Goal: Task Accomplishment & Management: Use online tool/utility

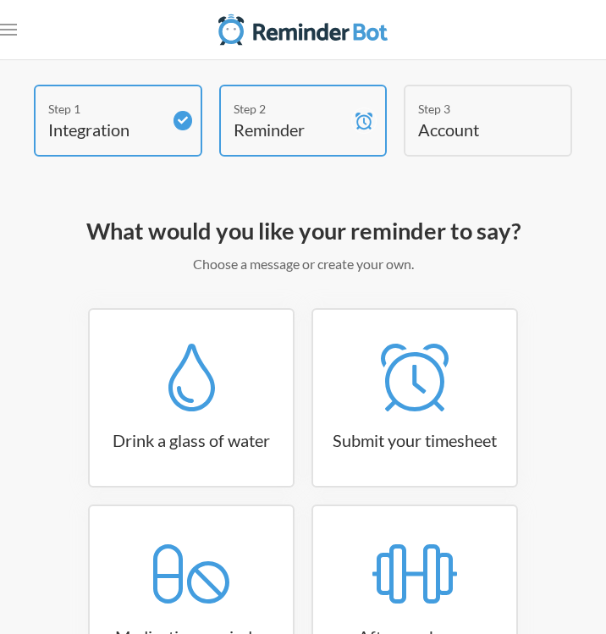
click at [179, 121] on icon at bounding box center [183, 121] width 10 height 8
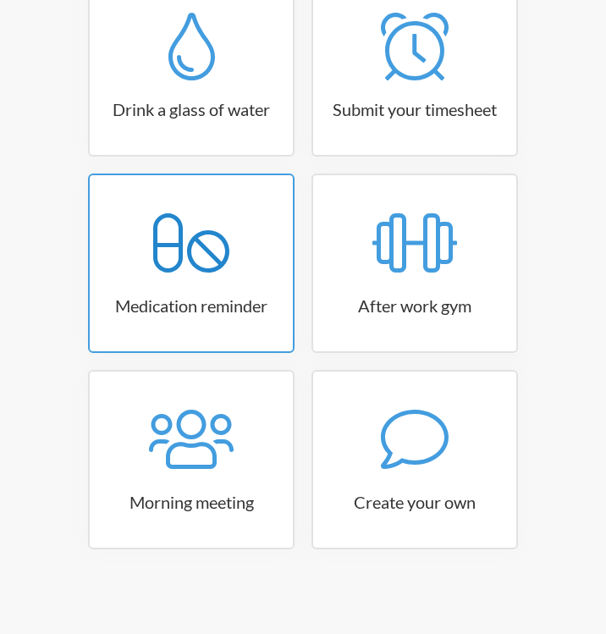
scroll to position [331, 0]
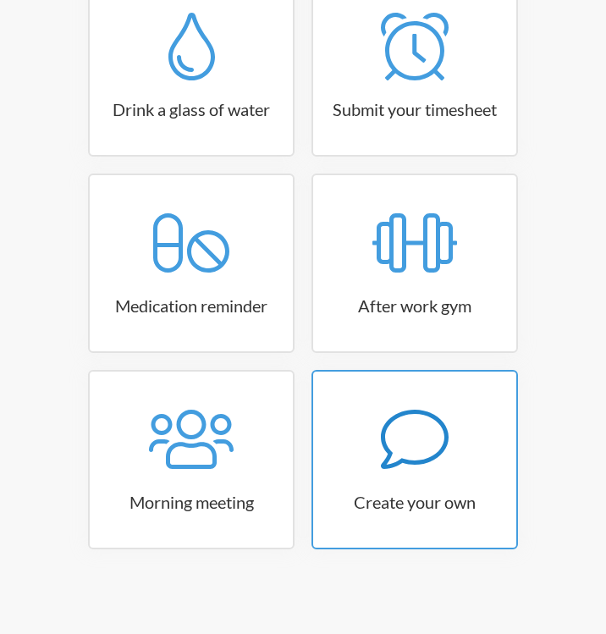
click at [426, 449] on icon at bounding box center [415, 440] width 68 height 68
select select "11:30:00"
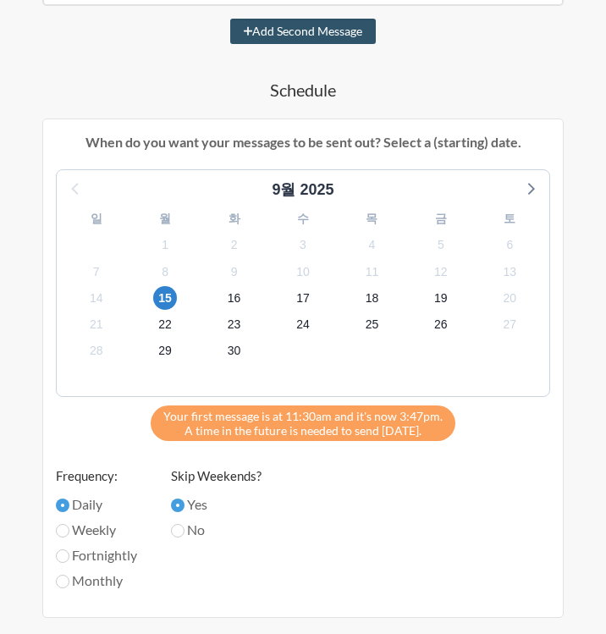
scroll to position [462, 0]
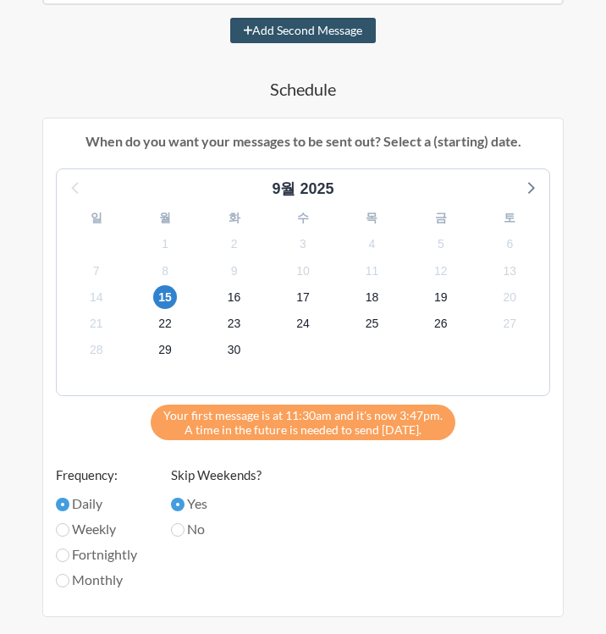
select select "D09EWDSA7M0"
click at [237, 291] on span "16" at bounding box center [235, 297] width 24 height 24
click at [160, 297] on span "15" at bounding box center [165, 297] width 24 height 24
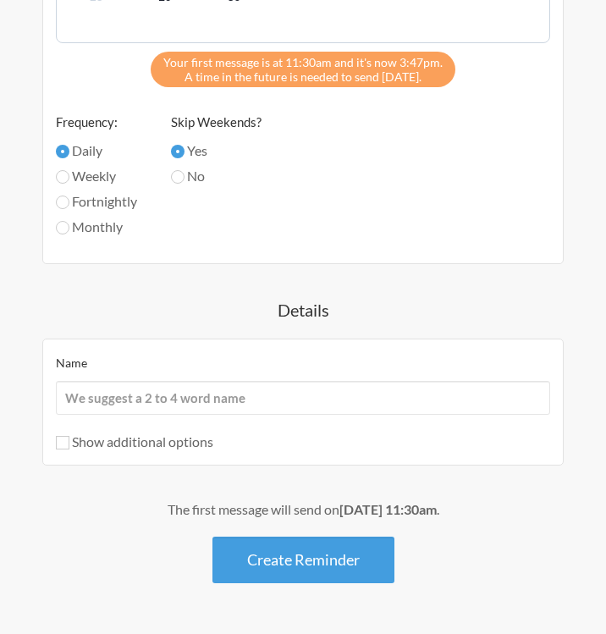
scroll to position [822, 0]
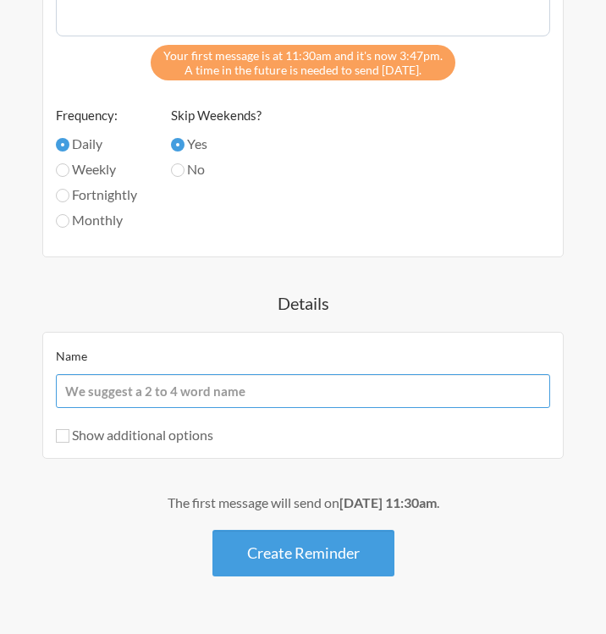
click at [263, 394] on input "Name" at bounding box center [303, 391] width 495 height 34
type input "f"
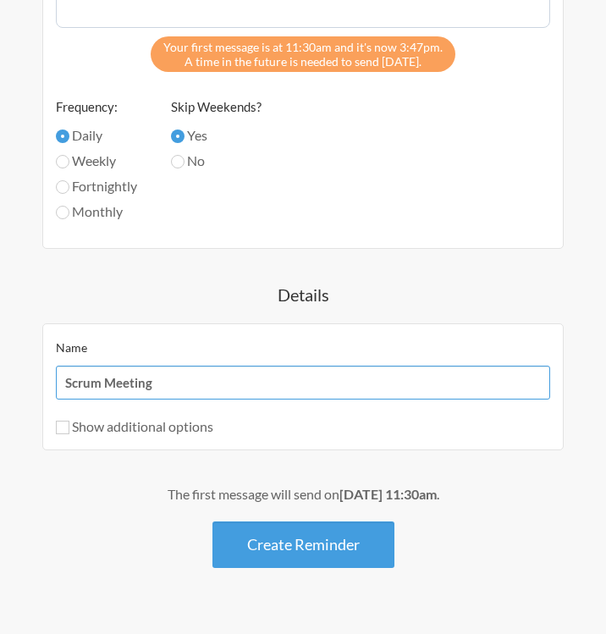
scroll to position [832, 0]
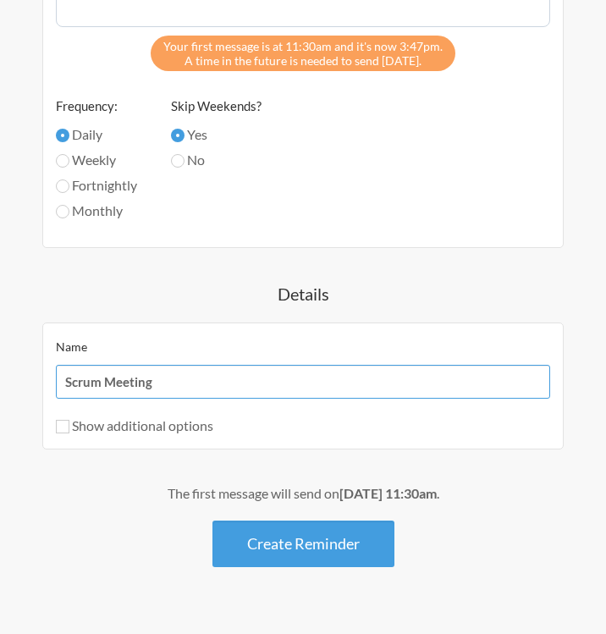
type input "Scrum Meeting"
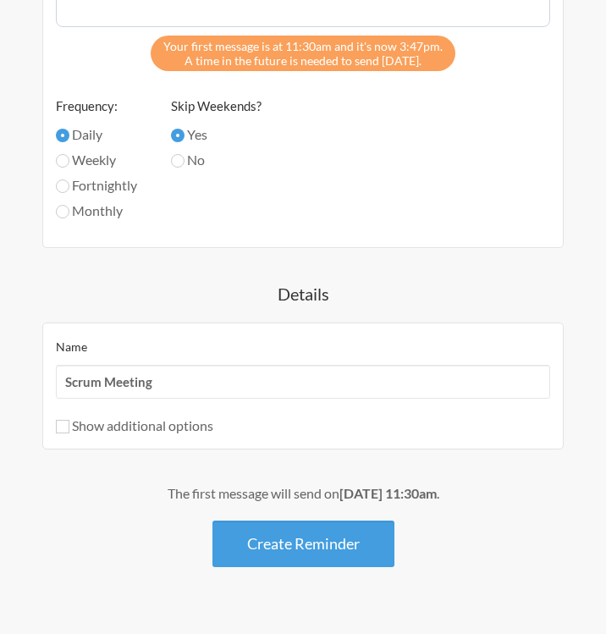
click at [437, 493] on strong "[DATE] 11:30am" at bounding box center [388, 493] width 97 height 16
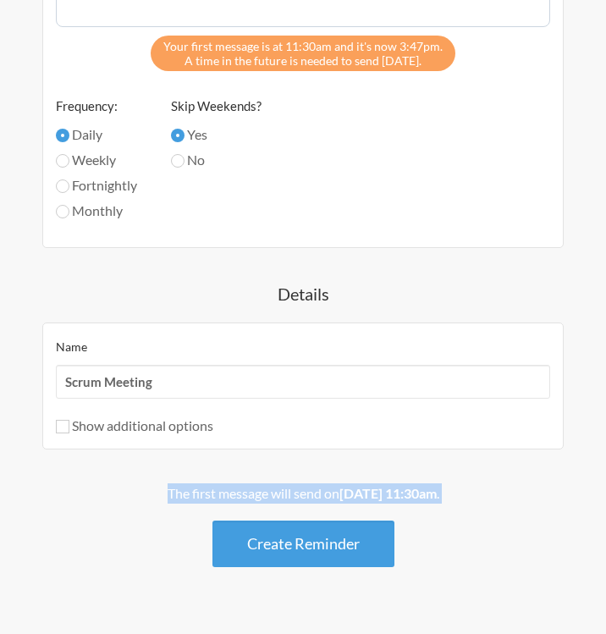
click at [437, 493] on strong "[DATE] 11:30am" at bounding box center [388, 493] width 97 height 16
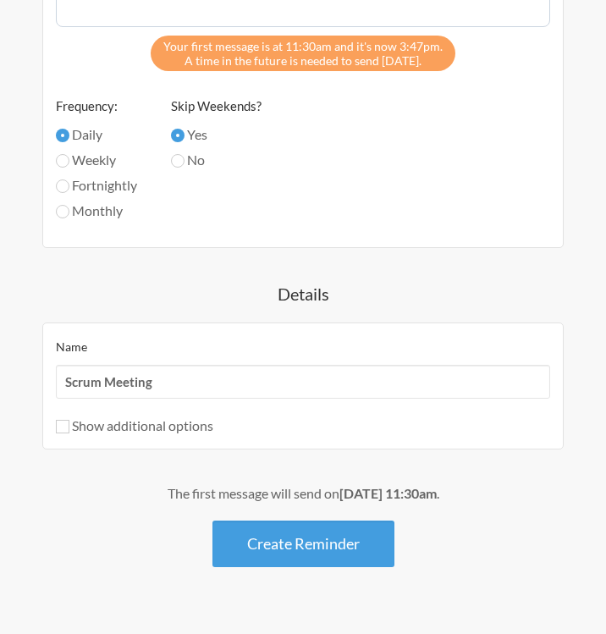
click at [195, 416] on div "Show additional options" at bounding box center [303, 426] width 495 height 20
click at [186, 426] on label "Show additional options" at bounding box center [135, 426] width 158 height 16
click at [69, 426] on input "Show additional options" at bounding box center [63, 427] width 14 height 14
checkbox input "true"
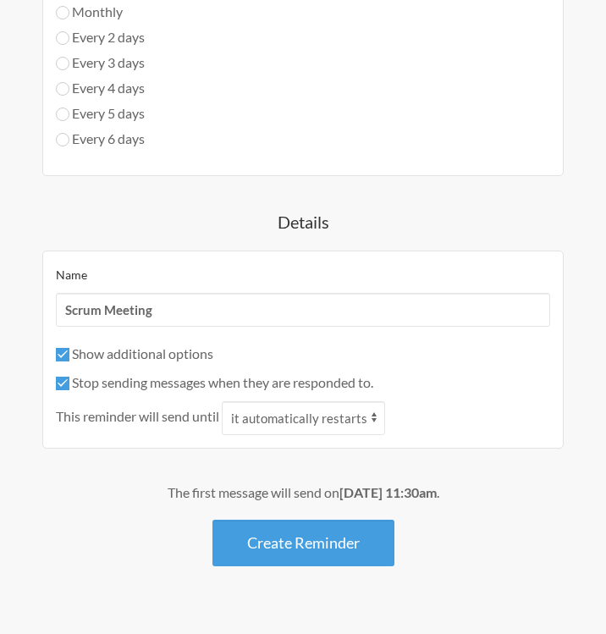
scroll to position [1030, 0]
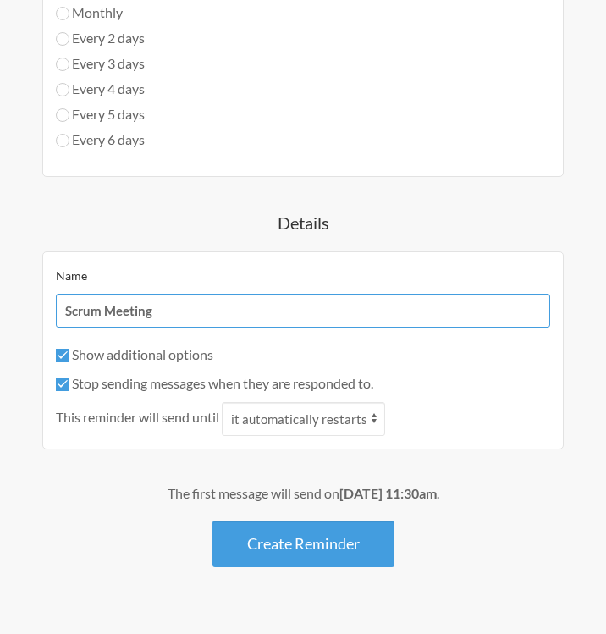
click at [324, 307] on input "Scrum Meeting" at bounding box center [303, 311] width 495 height 34
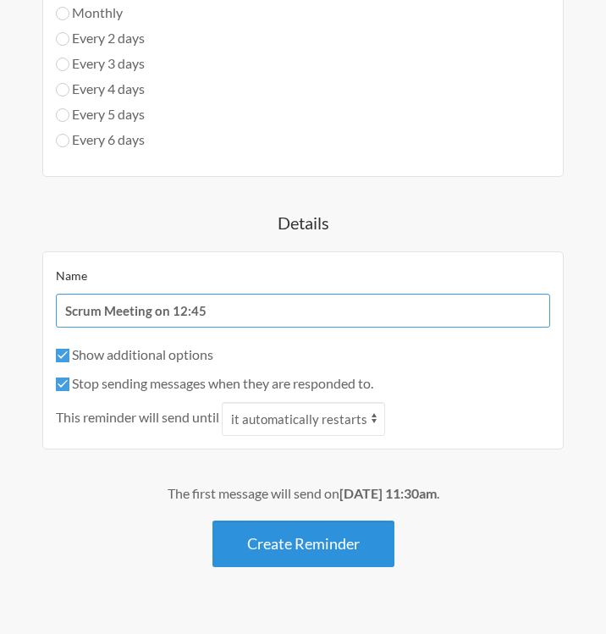
type input "Scrum Meeting on 12:45"
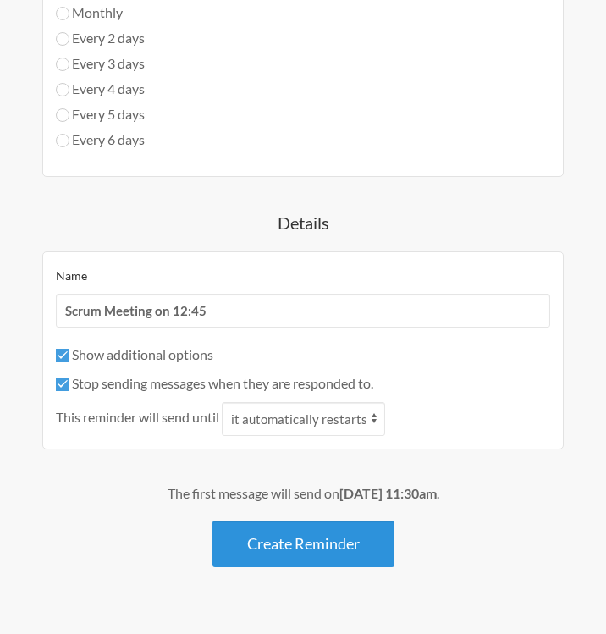
click at [260, 551] on button "Create Reminder" at bounding box center [304, 544] width 182 height 47
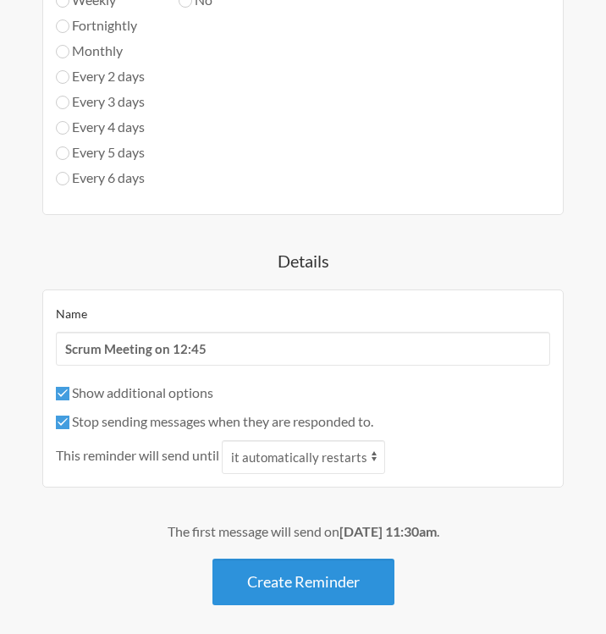
click at [295, 575] on button "Create Reminder" at bounding box center [304, 582] width 182 height 47
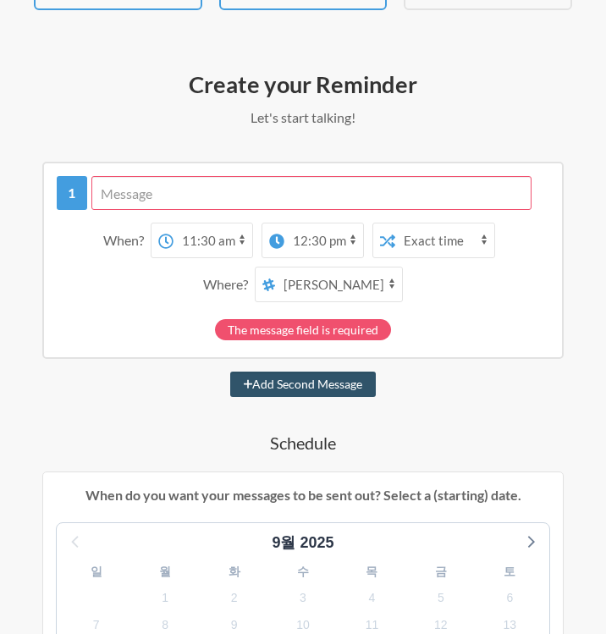
scroll to position [139, 0]
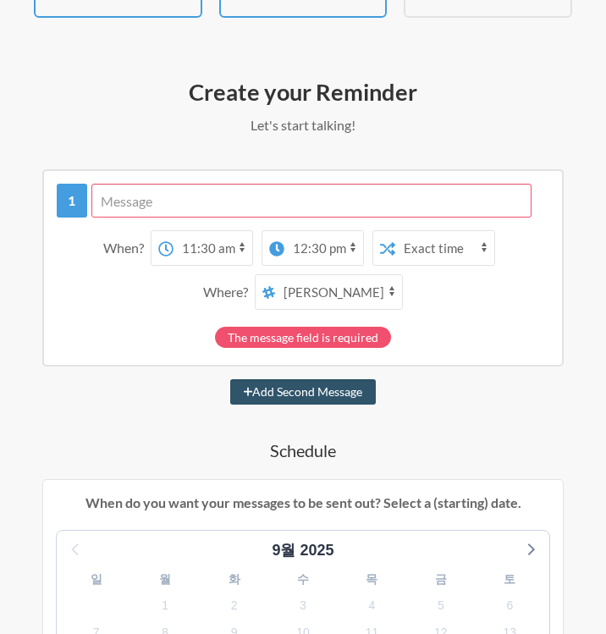
select select "12:45:00"
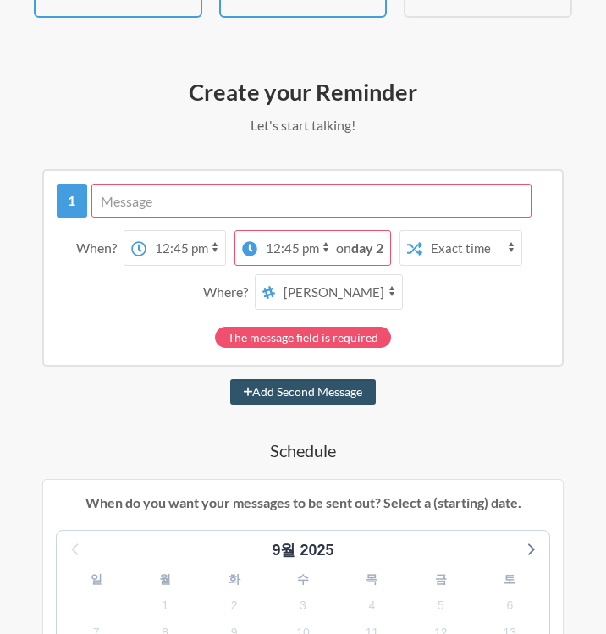
select select "13:00:00"
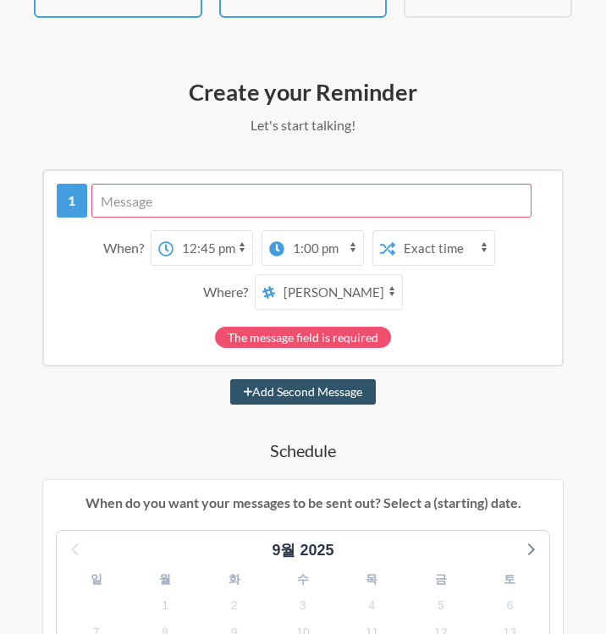
click at [473, 313] on div "When? 12:00 am 12:15 am 12:30 am 12:45 am 1:00 am 1:15 am 1:30 am 1:45 am 2:00 …" at bounding box center [303, 270] width 493 height 97
click at [435, 209] on input "text" at bounding box center [311, 201] width 440 height 34
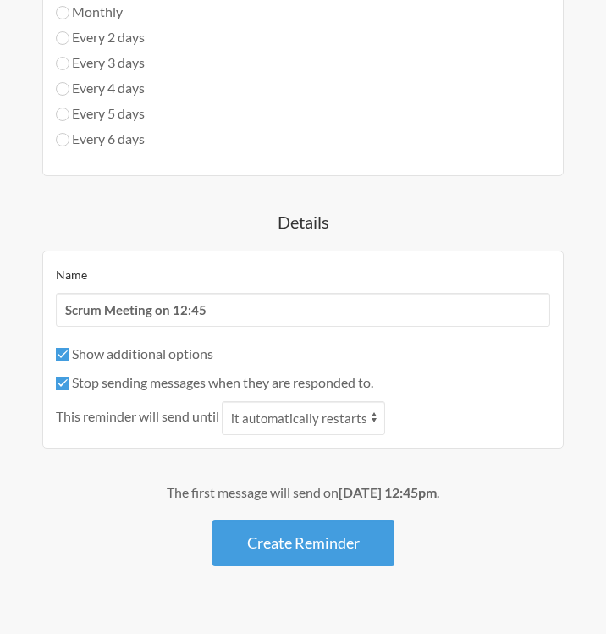
scroll to position [1030, 0]
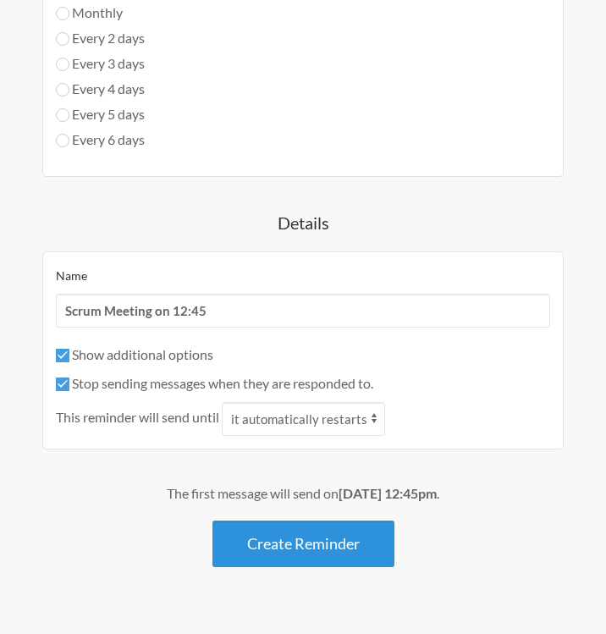
type input "Let's have short meeting !"
click at [365, 541] on button "Create Reminder" at bounding box center [304, 544] width 182 height 47
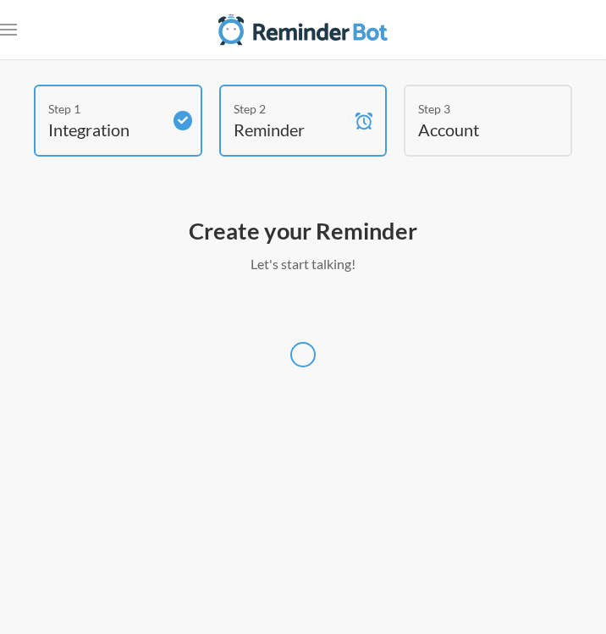
scroll to position [0, 0]
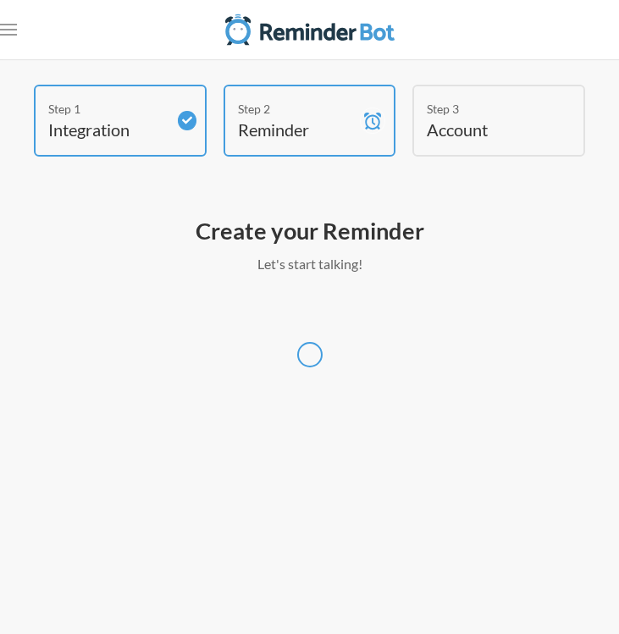
select select "[GEOGRAPHIC_DATA]/[GEOGRAPHIC_DATA]"
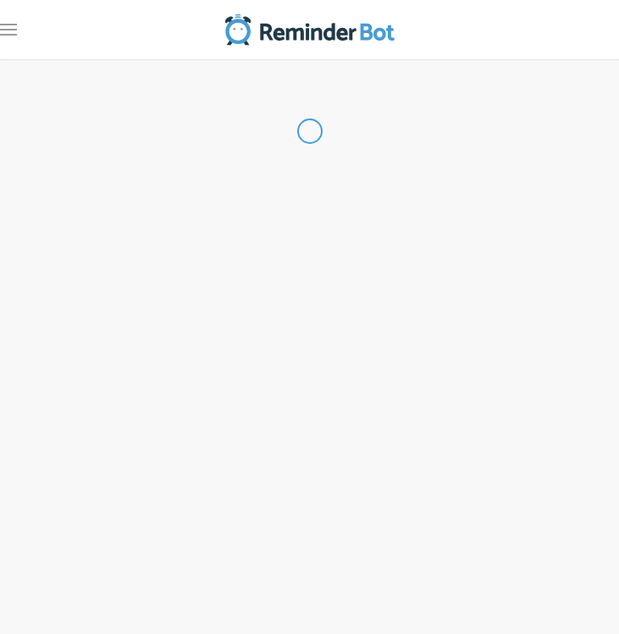
select select "KR"
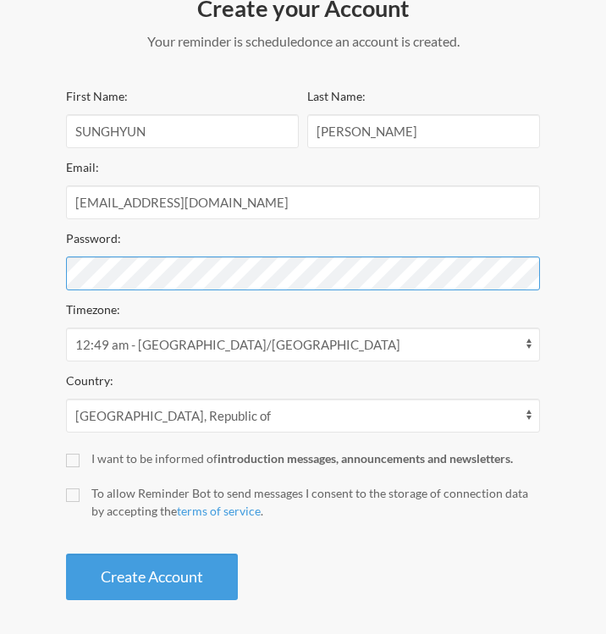
scroll to position [223, 0]
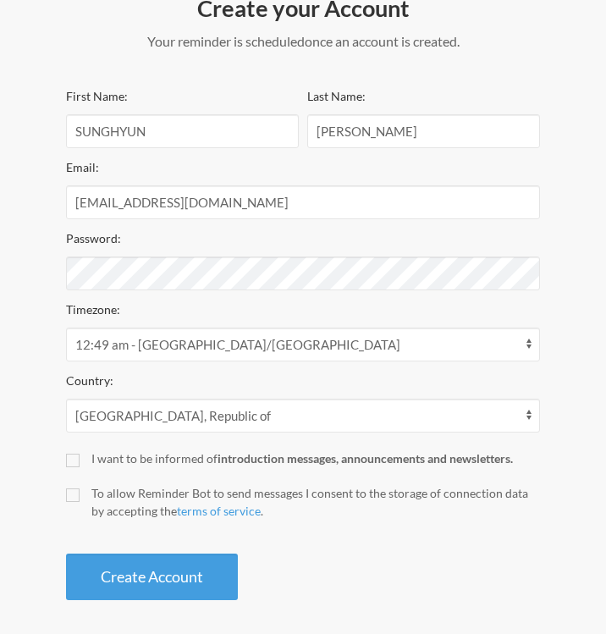
click at [97, 457] on div "I want to be informed of introduction messages, announcements and newsletters." at bounding box center [315, 459] width 449 height 18
click at [80, 457] on input "I want to be informed of introduction messages, announcements and newsletters." at bounding box center [73, 461] width 14 height 14
checkbox input "true"
click at [112, 492] on div "To allow Reminder Bot to send messages I consent to the storage of connection d…" at bounding box center [315, 503] width 449 height 36
click at [80, 492] on input "To allow Reminder Bot to send messages I consent to the storage of connection d…" at bounding box center [73, 496] width 14 height 14
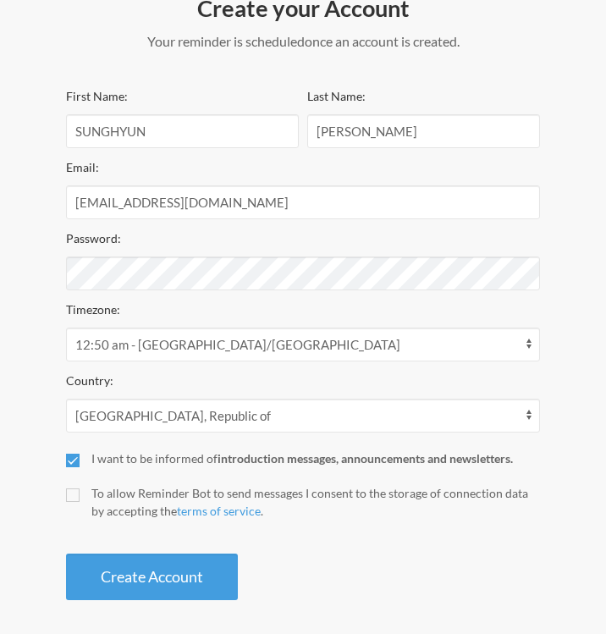
checkbox input "true"
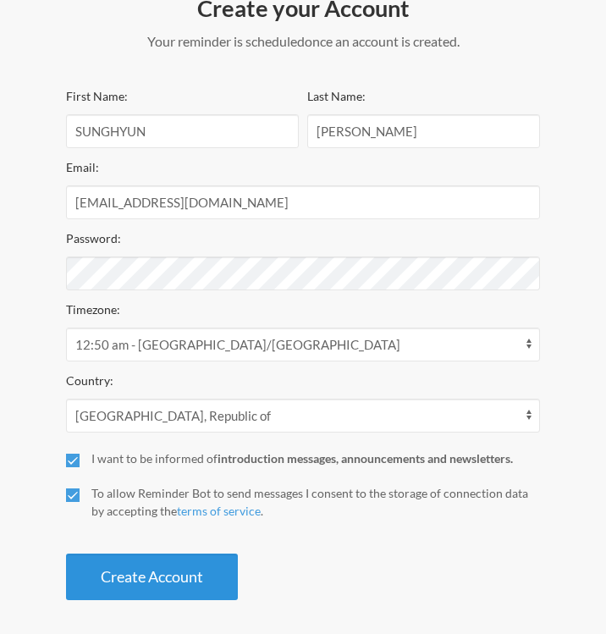
click at [169, 565] on button "Create Account" at bounding box center [152, 577] width 172 height 47
